Goal: Transaction & Acquisition: Purchase product/service

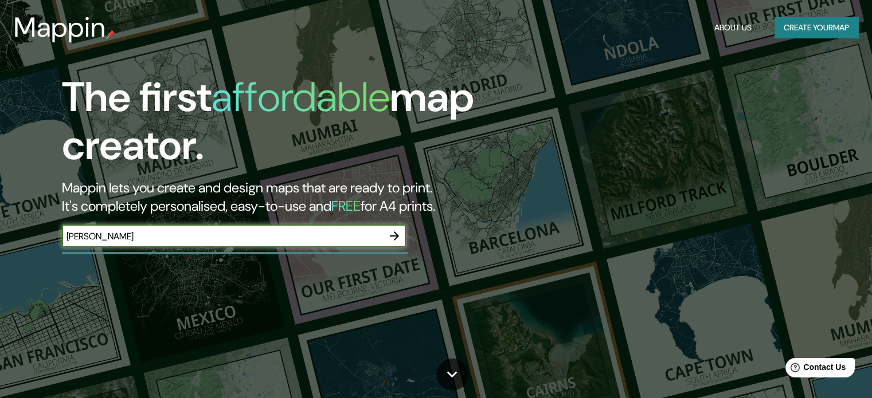
type input "blumenau"
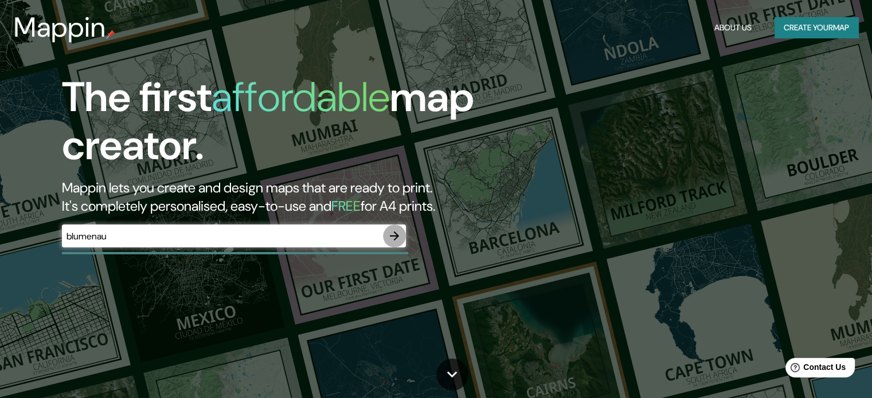
click at [394, 240] on icon "button" at bounding box center [394, 236] width 14 height 14
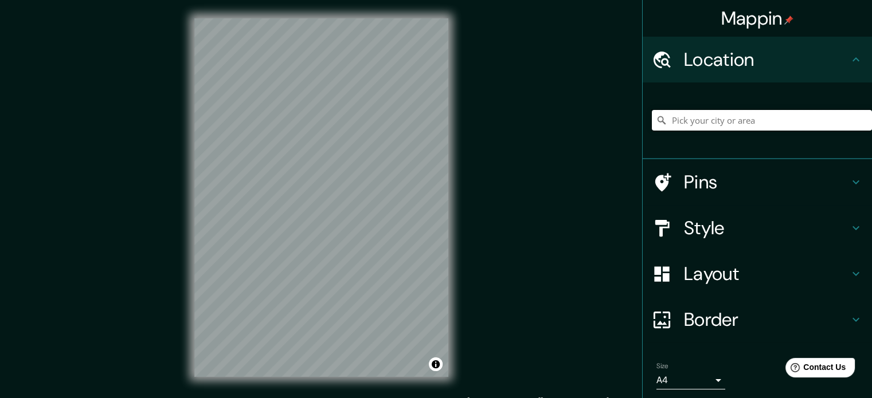
click at [677, 124] on input "Pick your city or area" at bounding box center [762, 120] width 220 height 21
type input "Blumenau, Santa Catarina, Brasil"
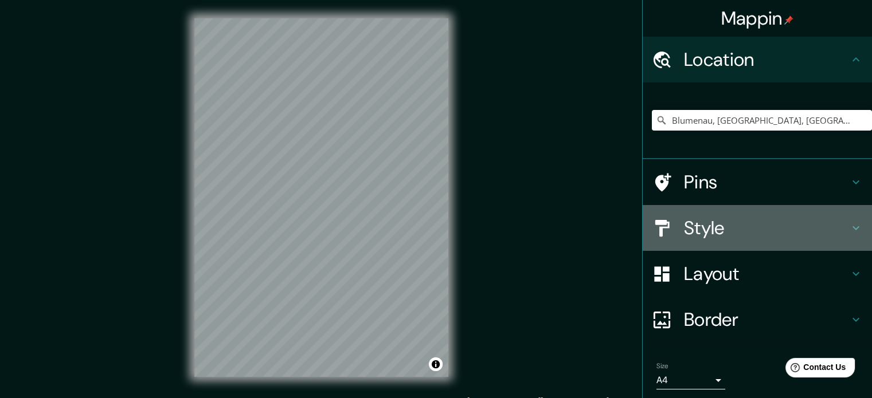
click at [693, 230] on h4 "Style" at bounding box center [766, 228] width 165 height 23
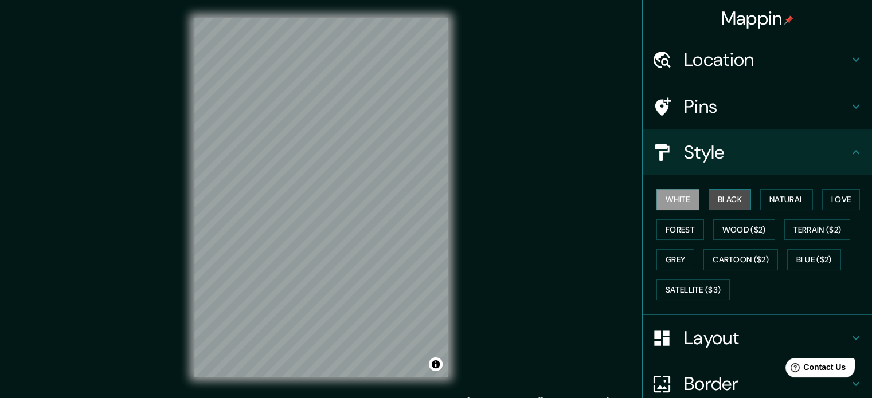
click at [720, 199] on button "Black" at bounding box center [729, 199] width 43 height 21
click at [679, 232] on button "Forest" at bounding box center [680, 229] width 48 height 21
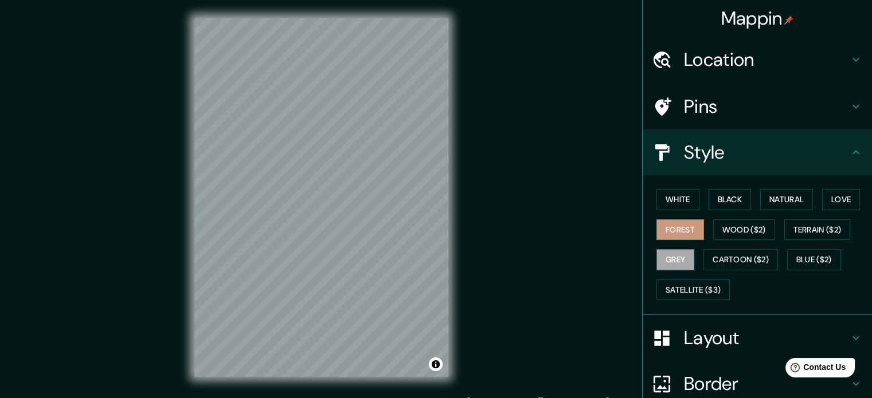
click at [668, 261] on button "Grey" at bounding box center [675, 259] width 38 height 21
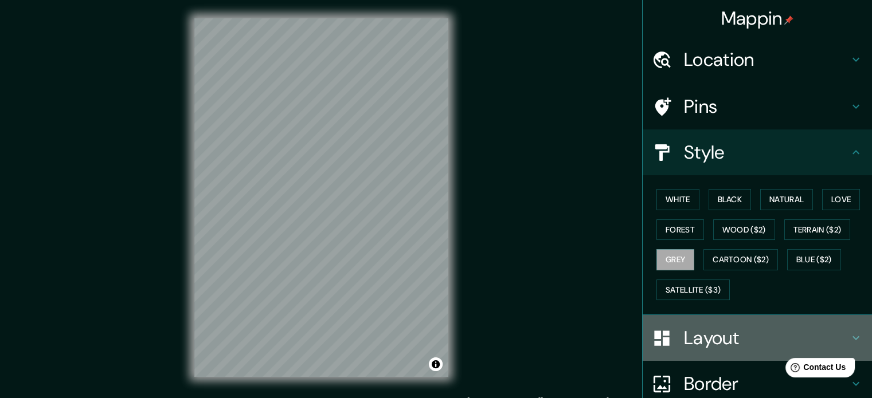
click at [708, 340] on h4 "Layout" at bounding box center [766, 338] width 165 height 23
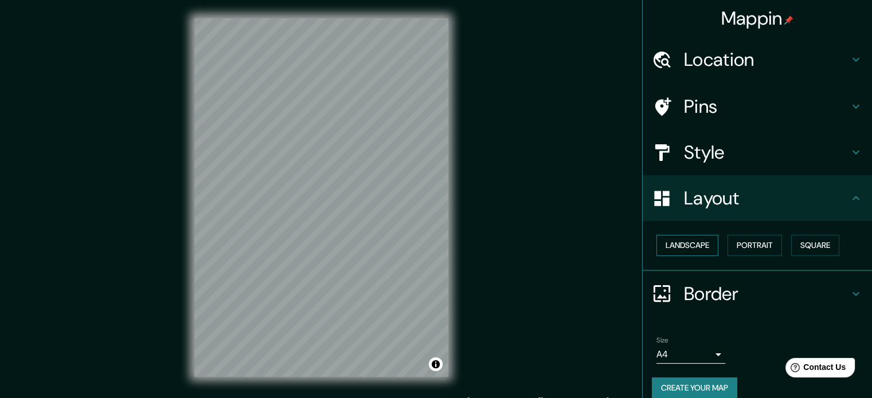
click at [701, 245] on button "Landscape" at bounding box center [687, 245] width 62 height 21
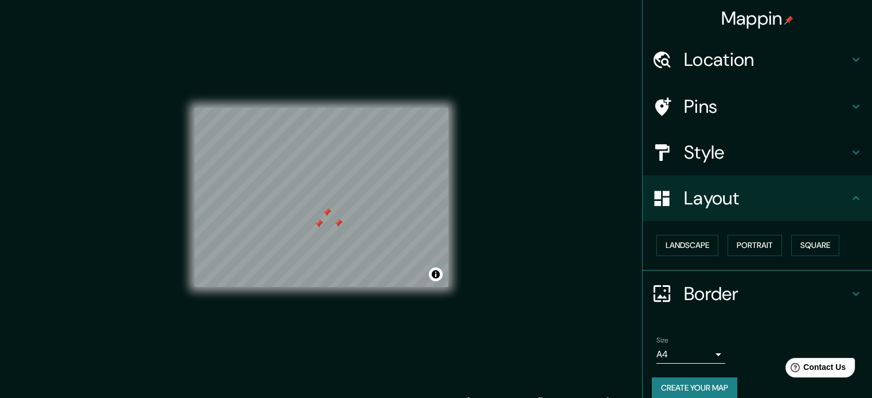
click at [319, 226] on div at bounding box center [318, 223] width 9 height 9
click at [326, 216] on div at bounding box center [326, 212] width 9 height 9
click at [336, 226] on div at bounding box center [338, 223] width 9 height 9
click at [680, 382] on button "Create your map" at bounding box center [694, 388] width 85 height 21
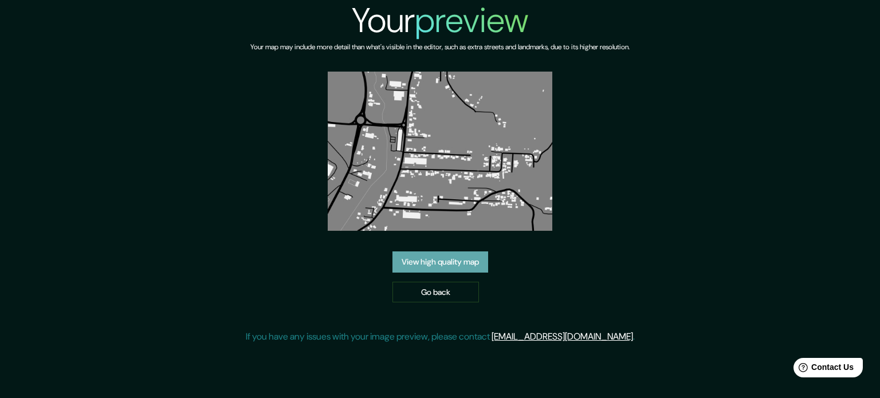
click at [461, 264] on link "View high quality map" at bounding box center [441, 262] width 96 height 21
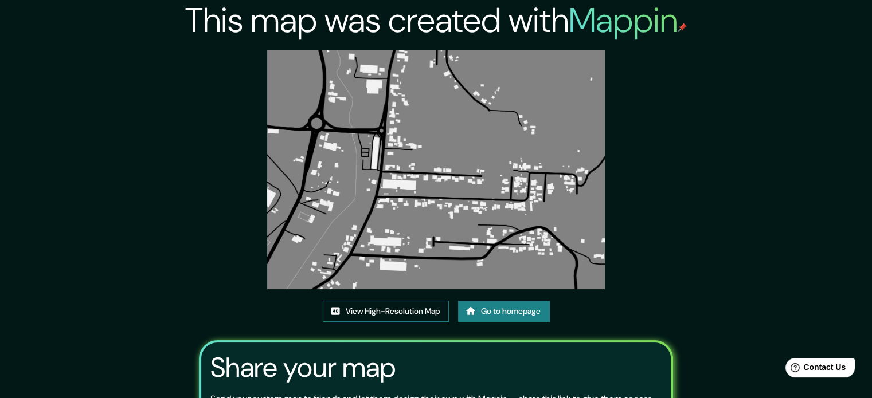
click at [421, 307] on link "View High-Resolution Map" at bounding box center [386, 311] width 126 height 21
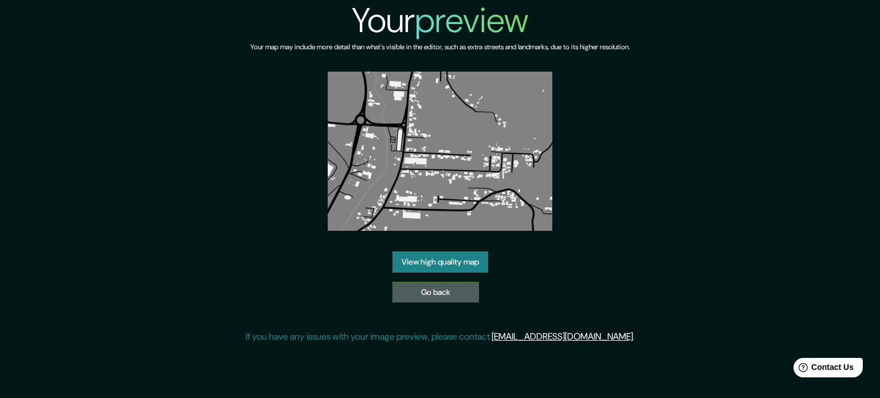
click at [416, 299] on link "Go back" at bounding box center [436, 292] width 87 height 21
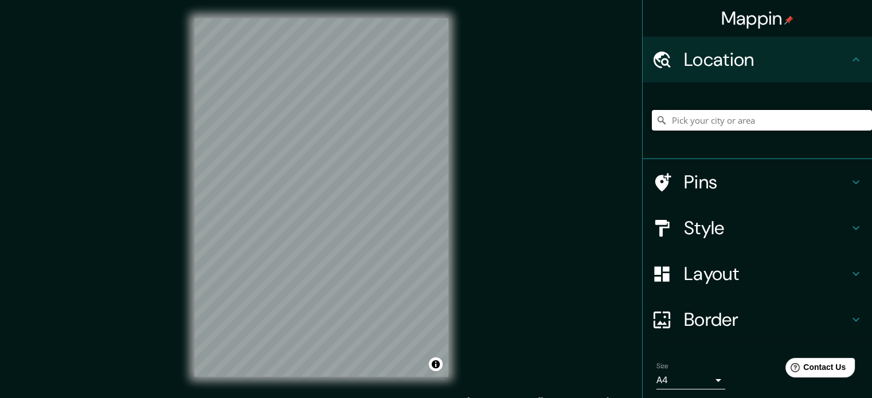
click at [678, 128] on input "Pick your city or area" at bounding box center [762, 120] width 220 height 21
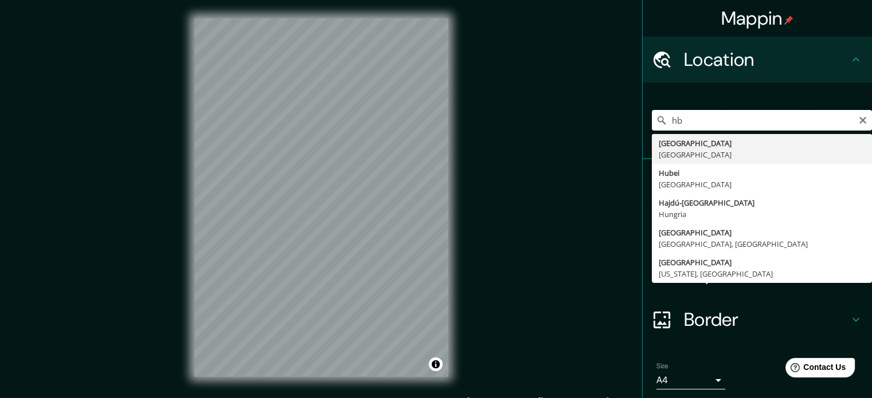
type input "h"
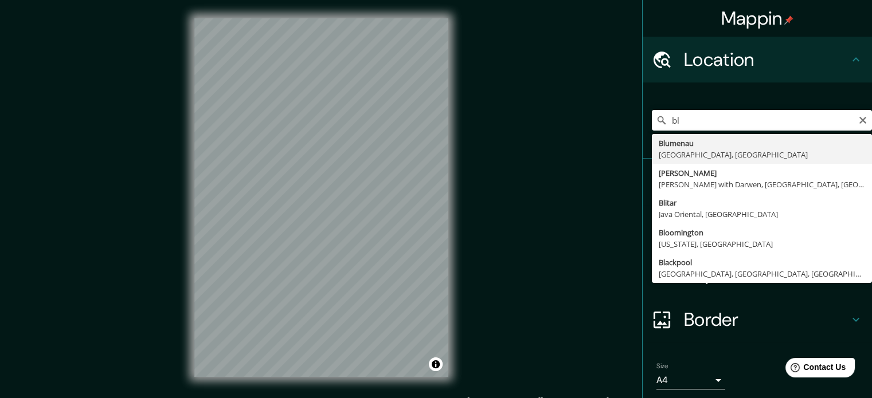
type input "Blumenau, Santa Catarina, Brasil"
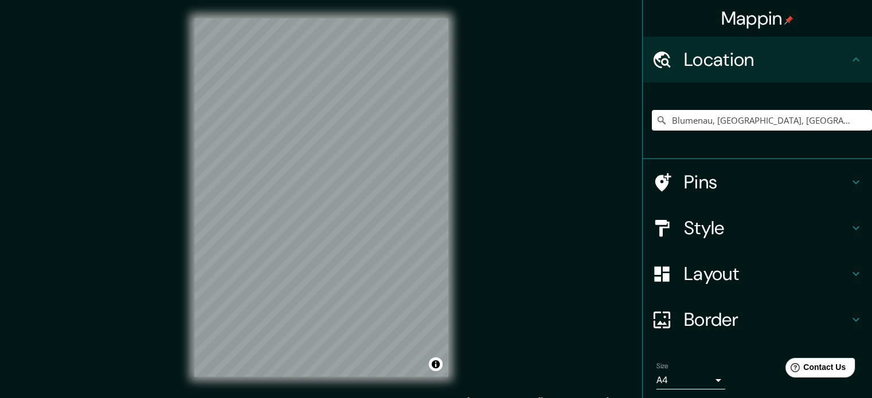
click at [690, 280] on h4 "Layout" at bounding box center [766, 273] width 165 height 23
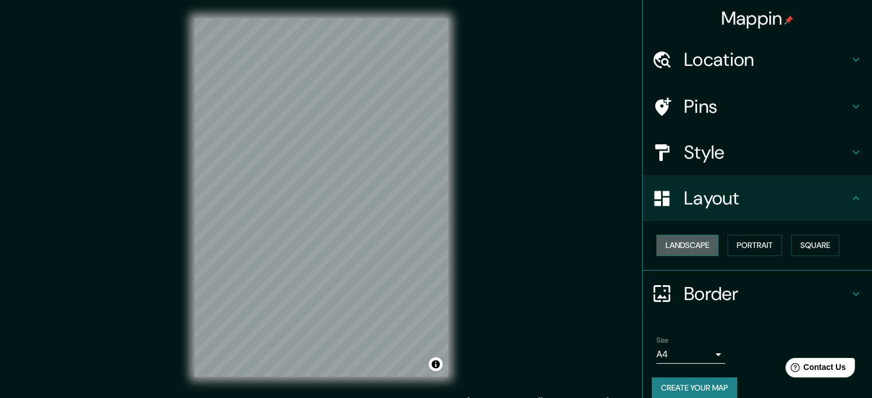
click at [685, 252] on button "Landscape" at bounding box center [687, 245] width 62 height 21
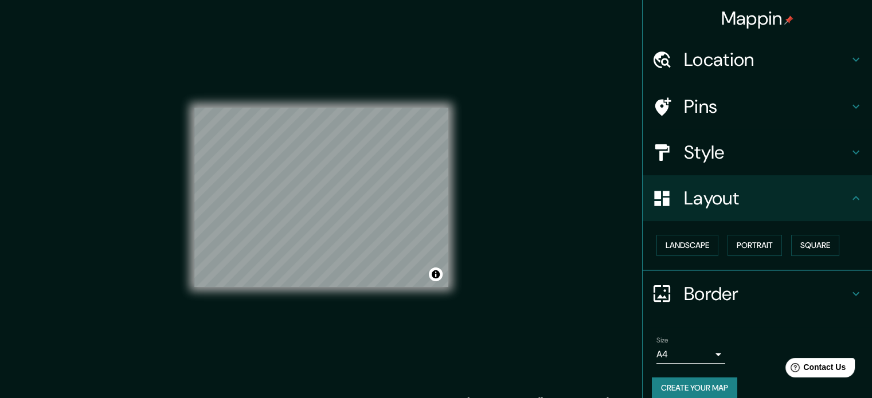
click at [691, 390] on button "Create your map" at bounding box center [694, 388] width 85 height 21
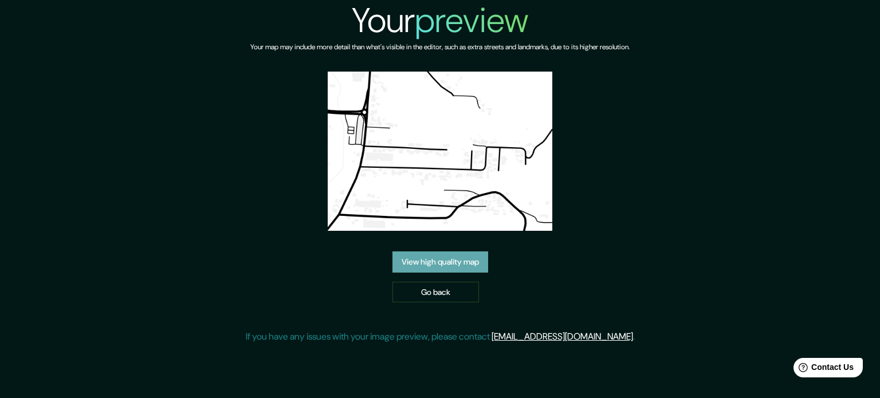
click at [465, 261] on link "View high quality map" at bounding box center [441, 262] width 96 height 21
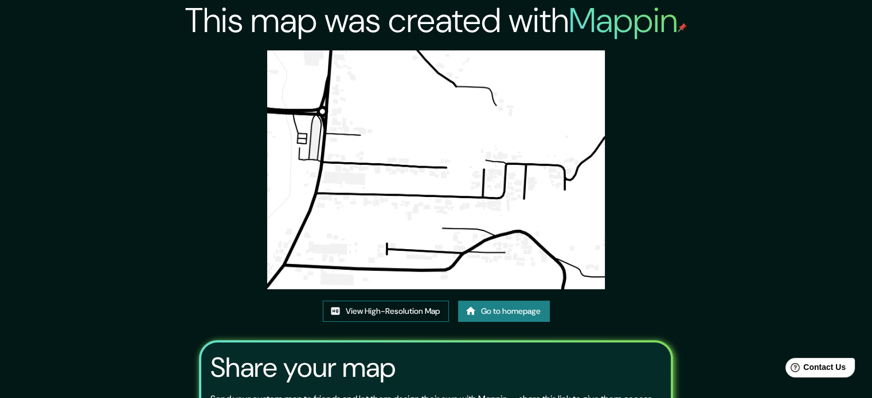
click at [406, 316] on link "View High-Resolution Map" at bounding box center [386, 311] width 126 height 21
